Goal: Obtain resource: Download file/media

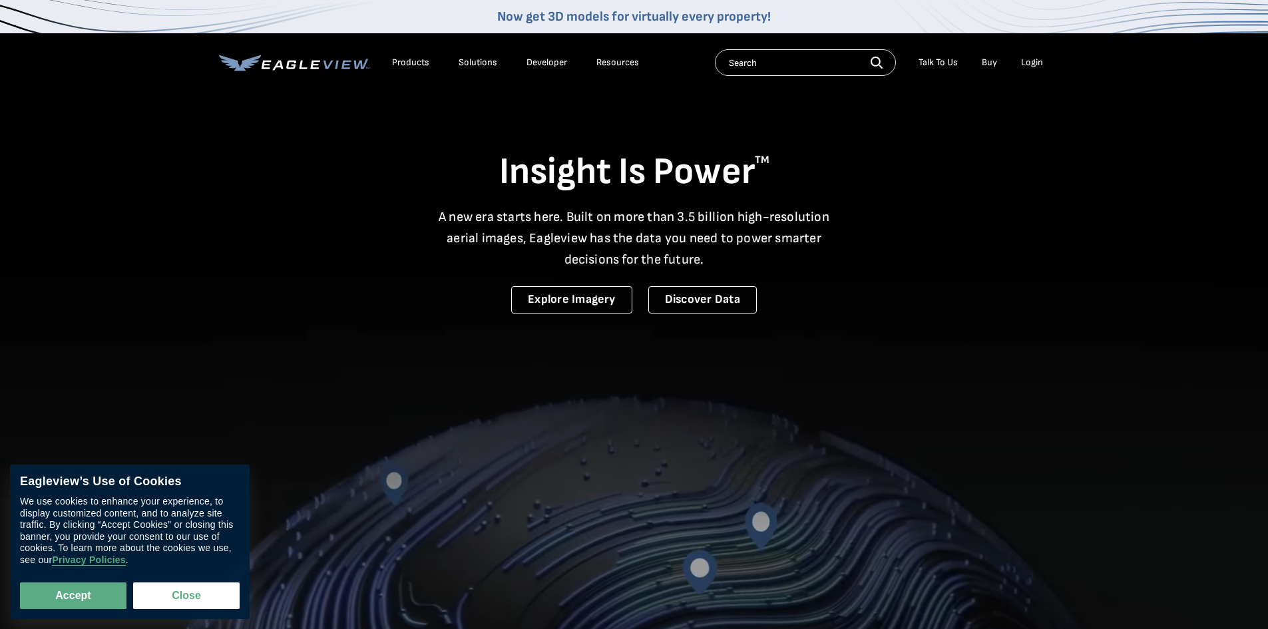
click at [1031, 65] on div "Login" at bounding box center [1032, 63] width 22 height 12
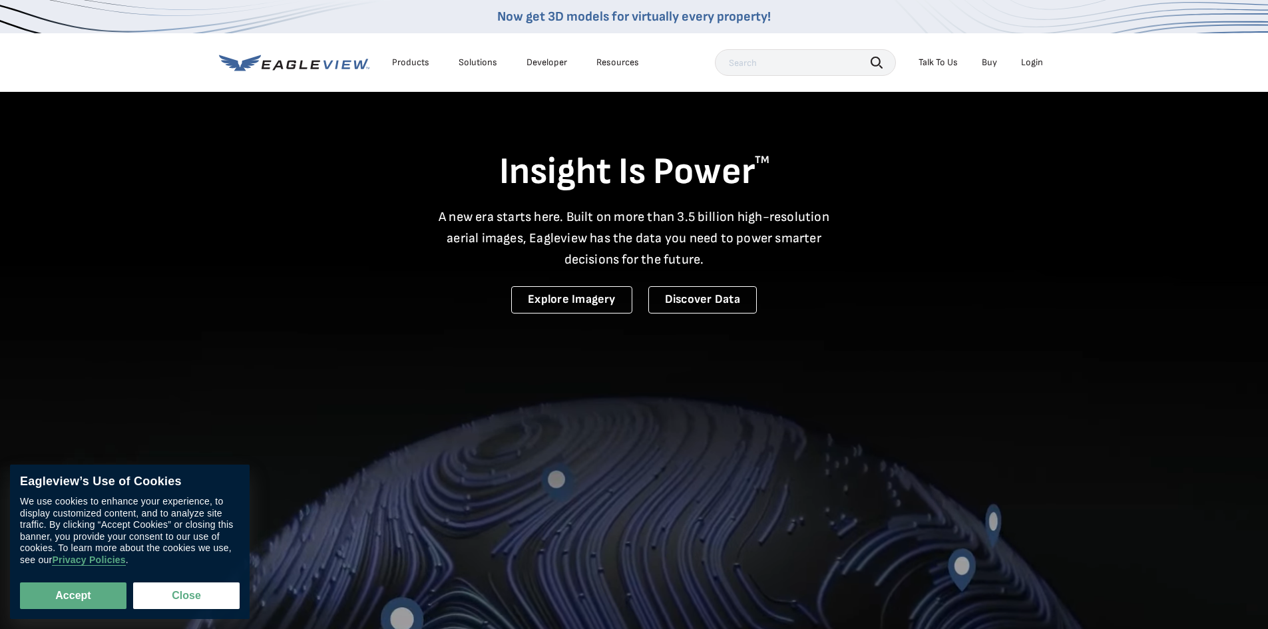
click at [1036, 73] on div "Search Talk To Us Buy Login" at bounding box center [882, 62] width 335 height 27
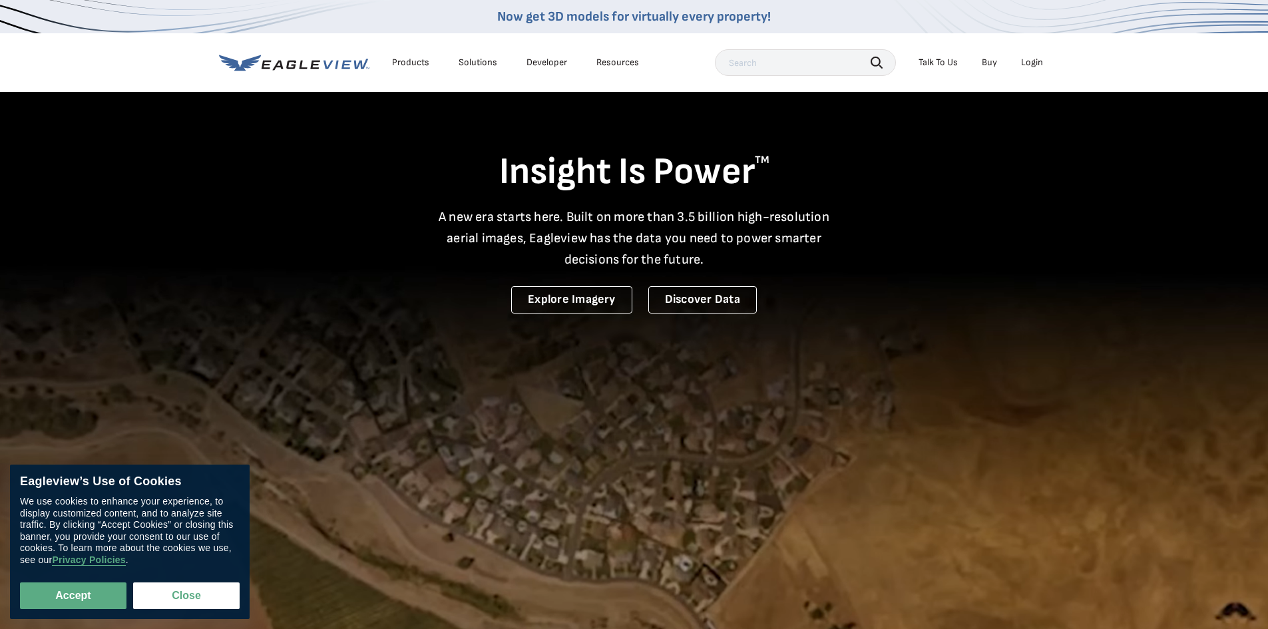
click at [1040, 67] on div "Login" at bounding box center [1032, 63] width 22 height 12
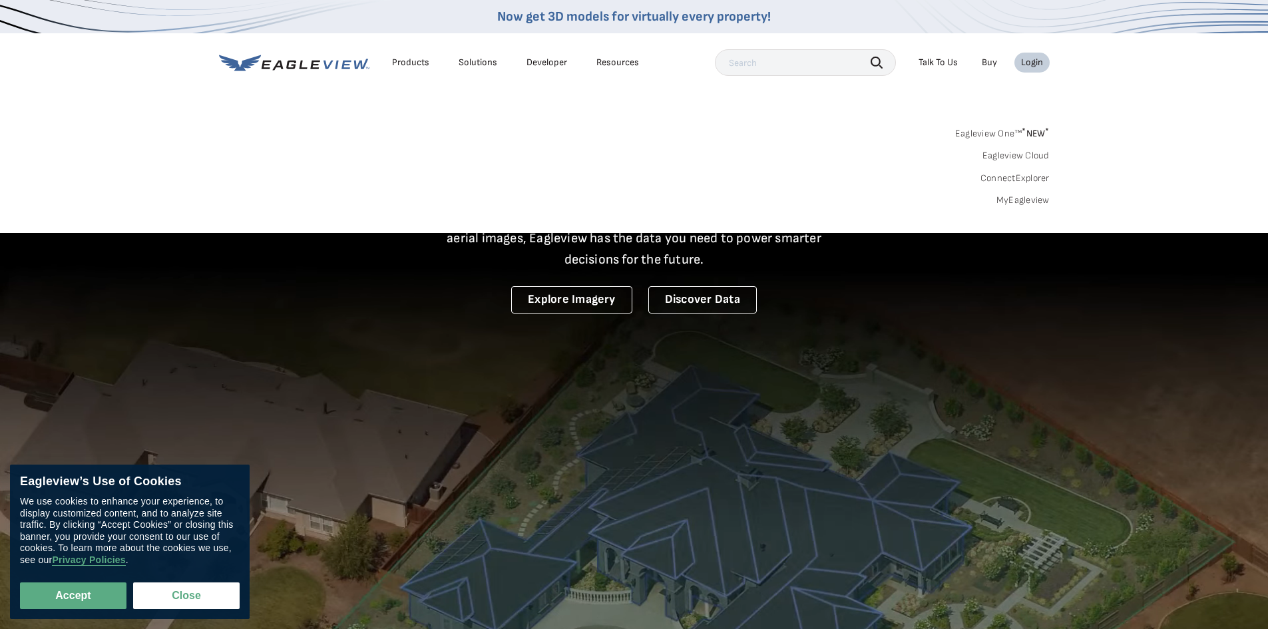
click at [1031, 204] on link "MyEagleview" at bounding box center [1022, 200] width 53 height 12
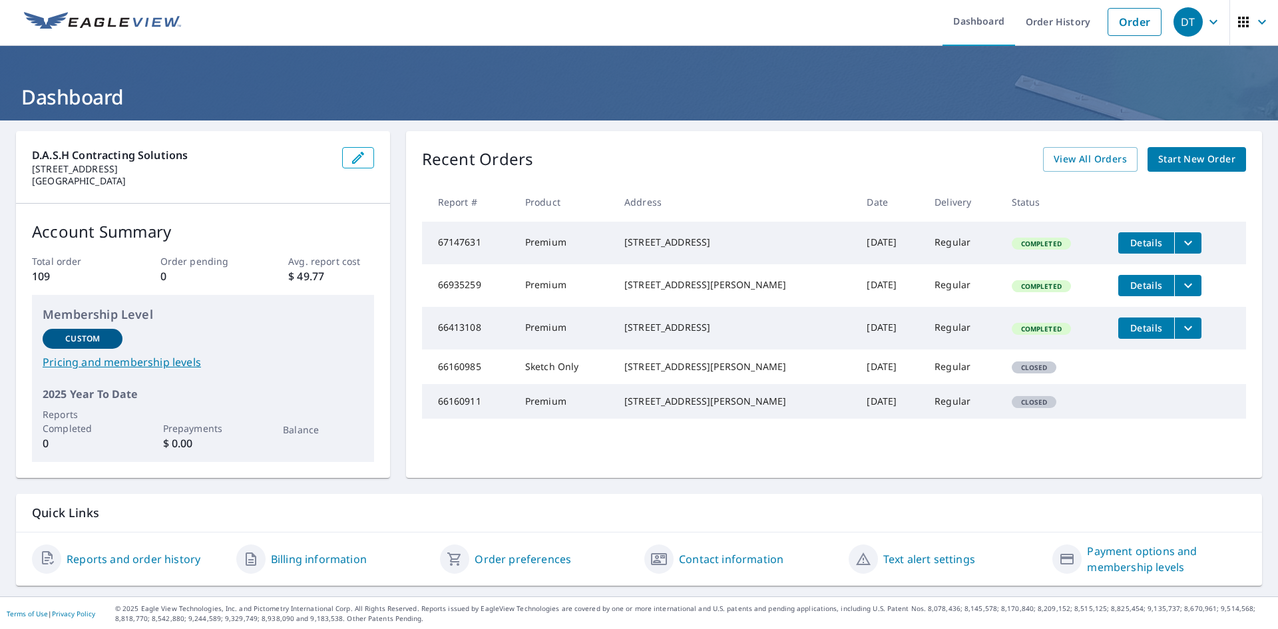
scroll to position [4, 0]
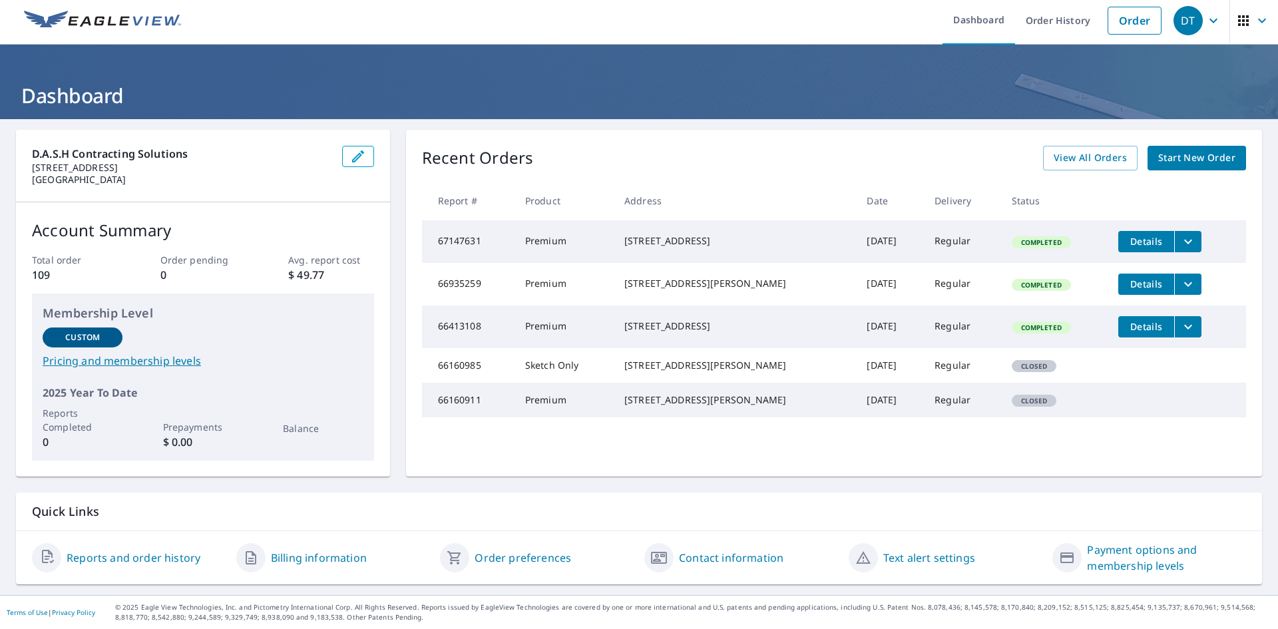
click at [1184, 242] on icon "filesDropdownBtn-67147631" at bounding box center [1188, 242] width 16 height 16
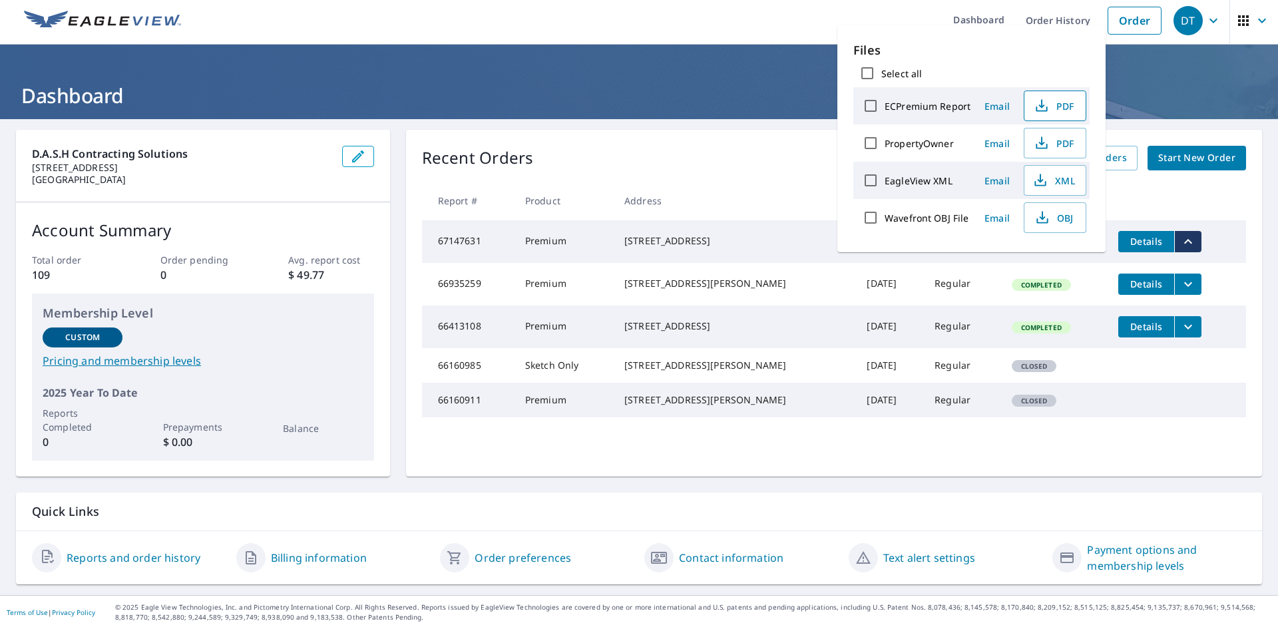
click at [1050, 106] on span "PDF" at bounding box center [1053, 106] width 43 height 16
